Goal: Find specific page/section: Find specific page/section

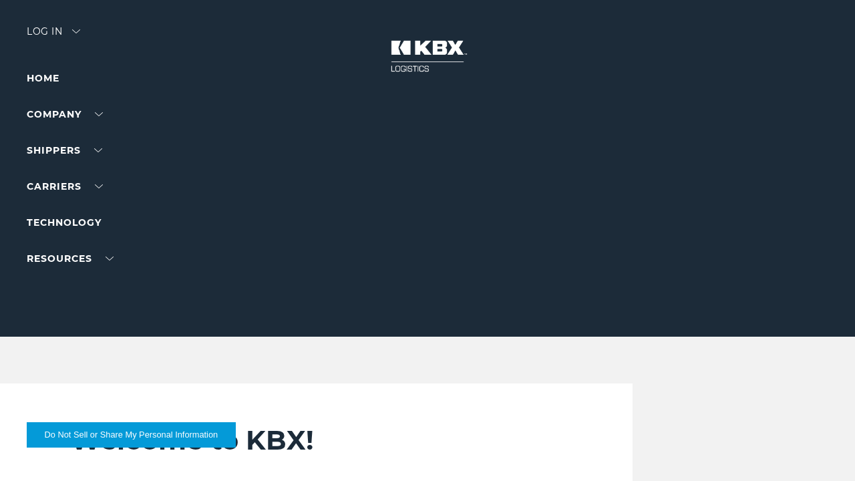
scroll to position [2931, 0]
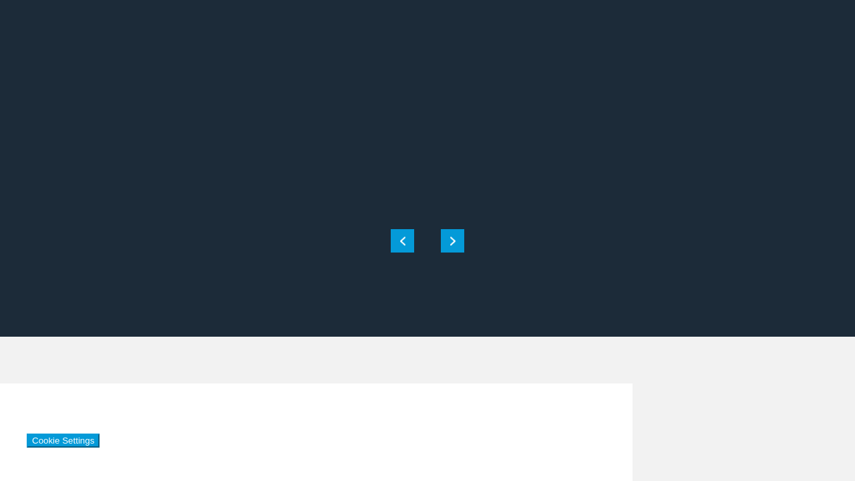
scroll to position [2931, 0]
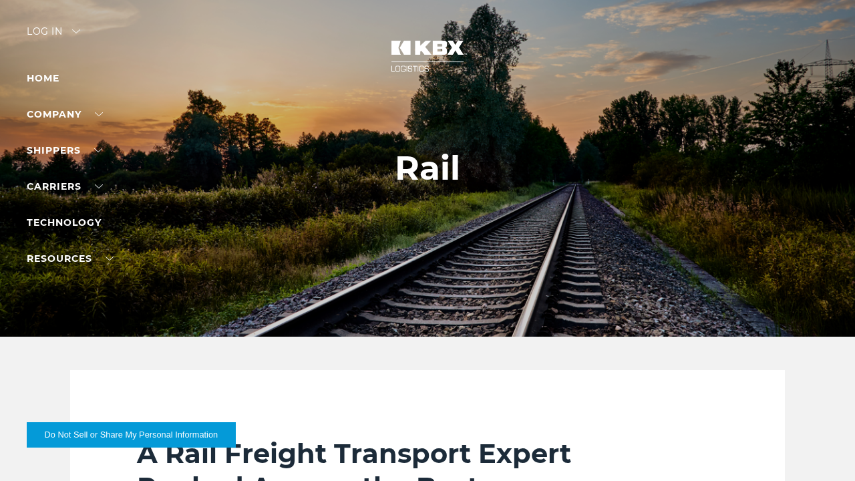
scroll to position [2234, 0]
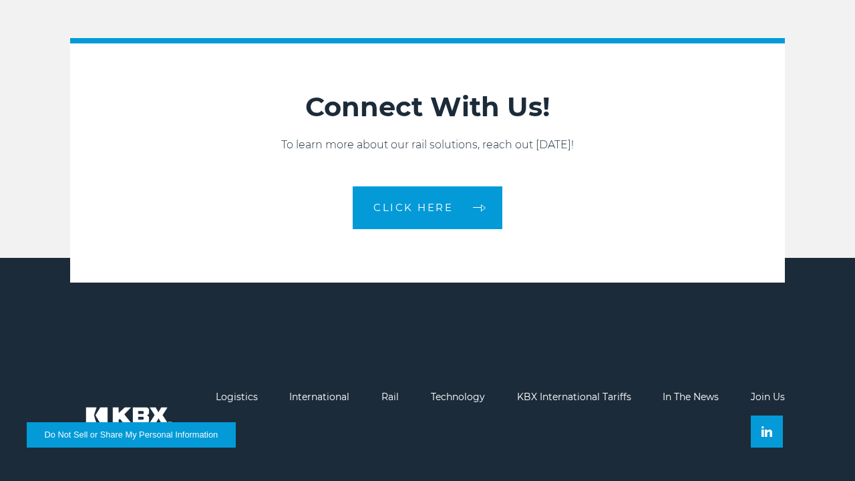
scroll to position [2196, 0]
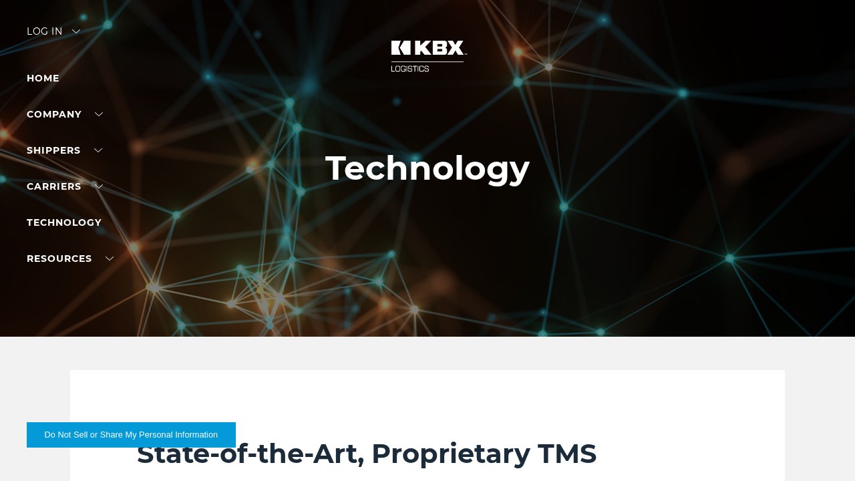
scroll to position [1482, 0]
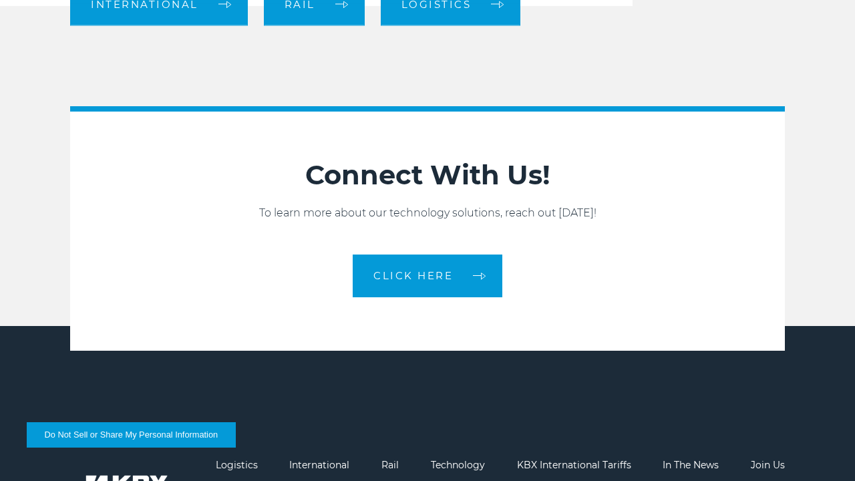
scroll to position [1429, 0]
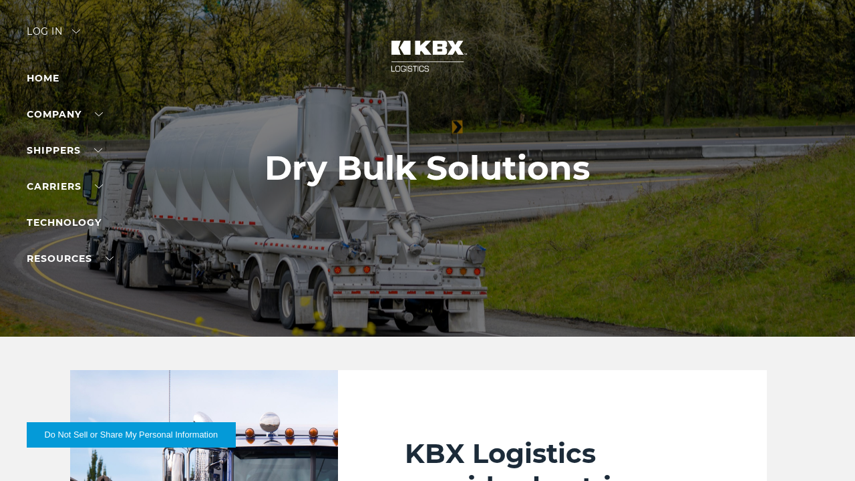
scroll to position [2112, 0]
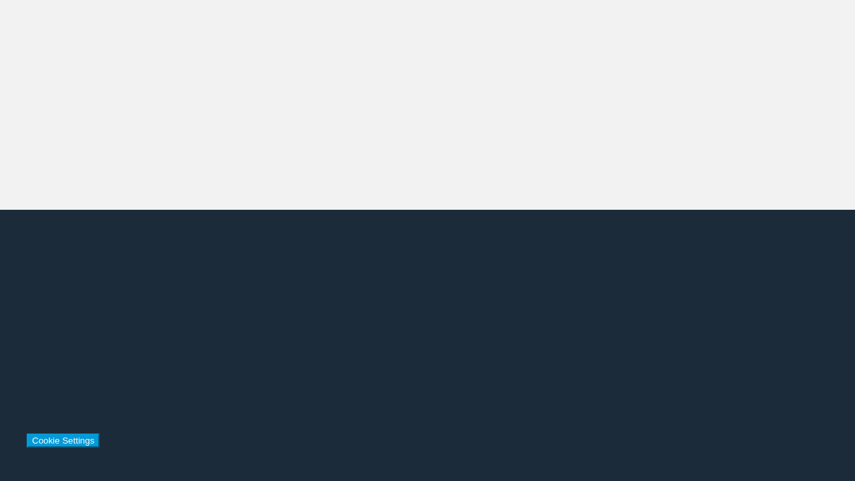
scroll to position [2112, 0]
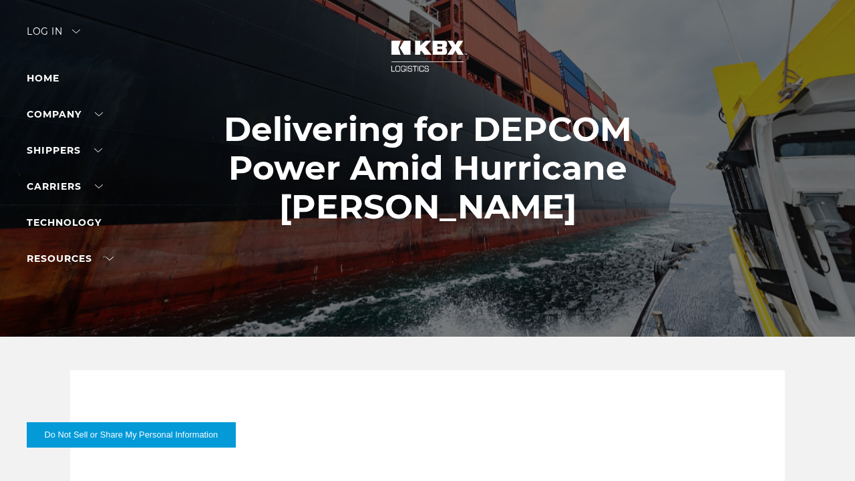
scroll to position [1647, 0]
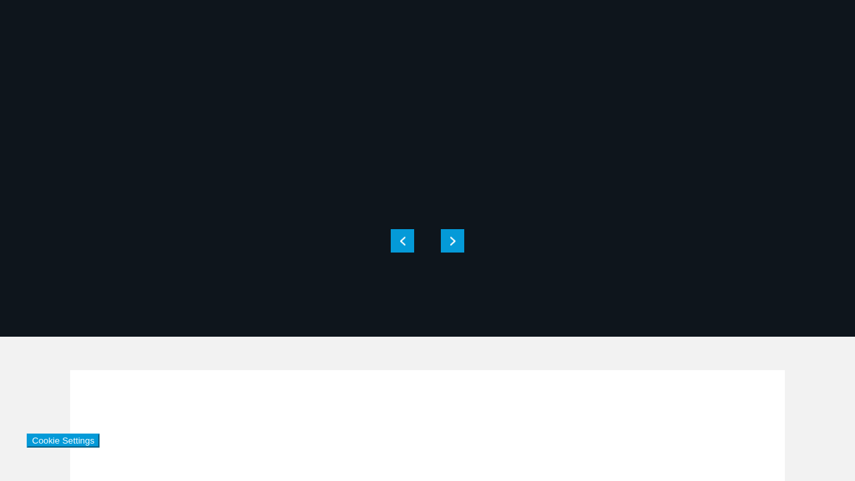
scroll to position [1647, 0]
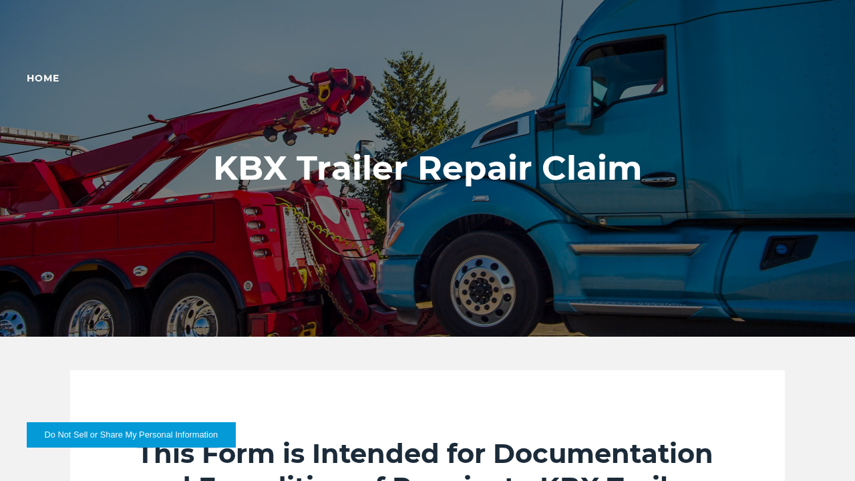
scroll to position [1498, 0]
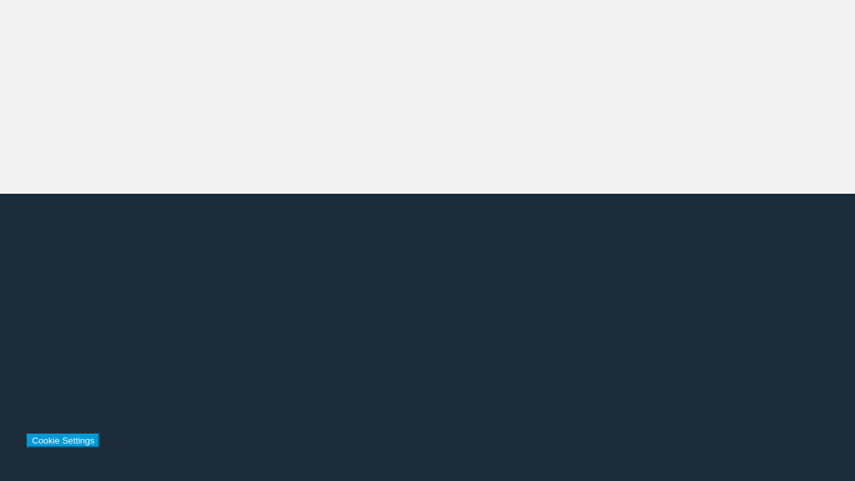
scroll to position [3223, 0]
